Goal: Task Accomplishment & Management: Use online tool/utility

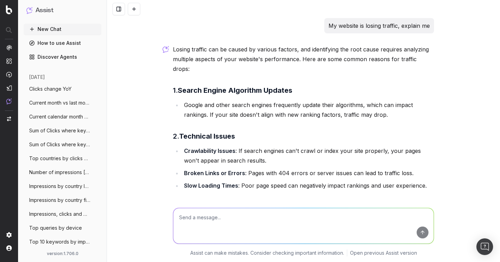
scroll to position [386, 0]
